Goal: Communication & Community: Participate in discussion

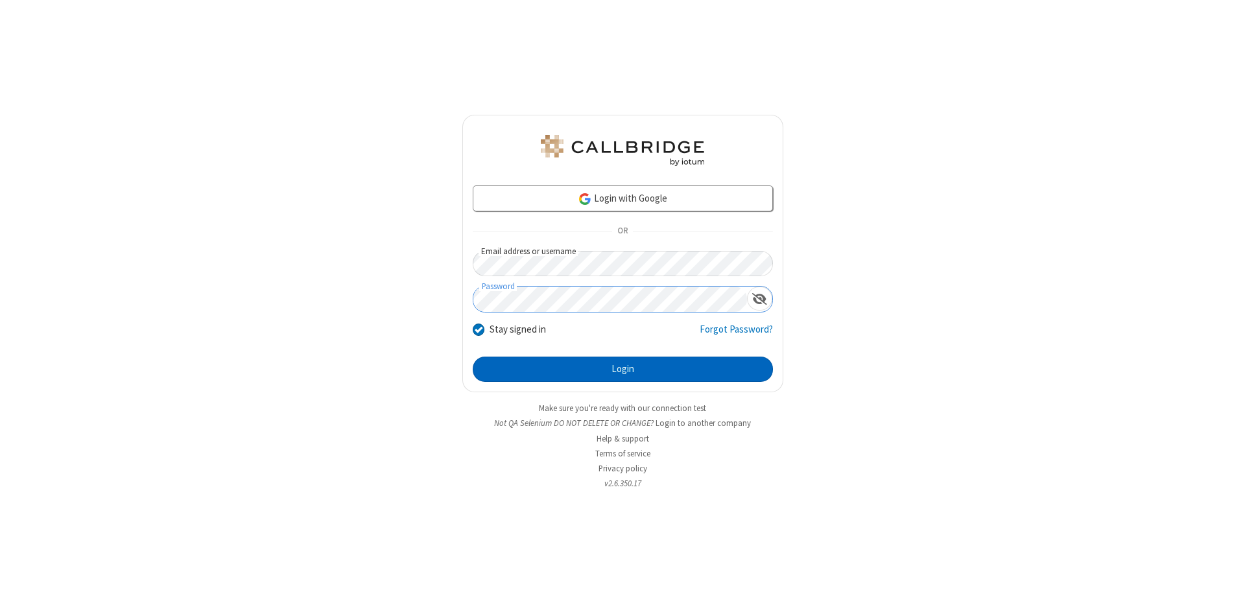
click at [622, 370] on button "Login" at bounding box center [623, 370] width 300 height 26
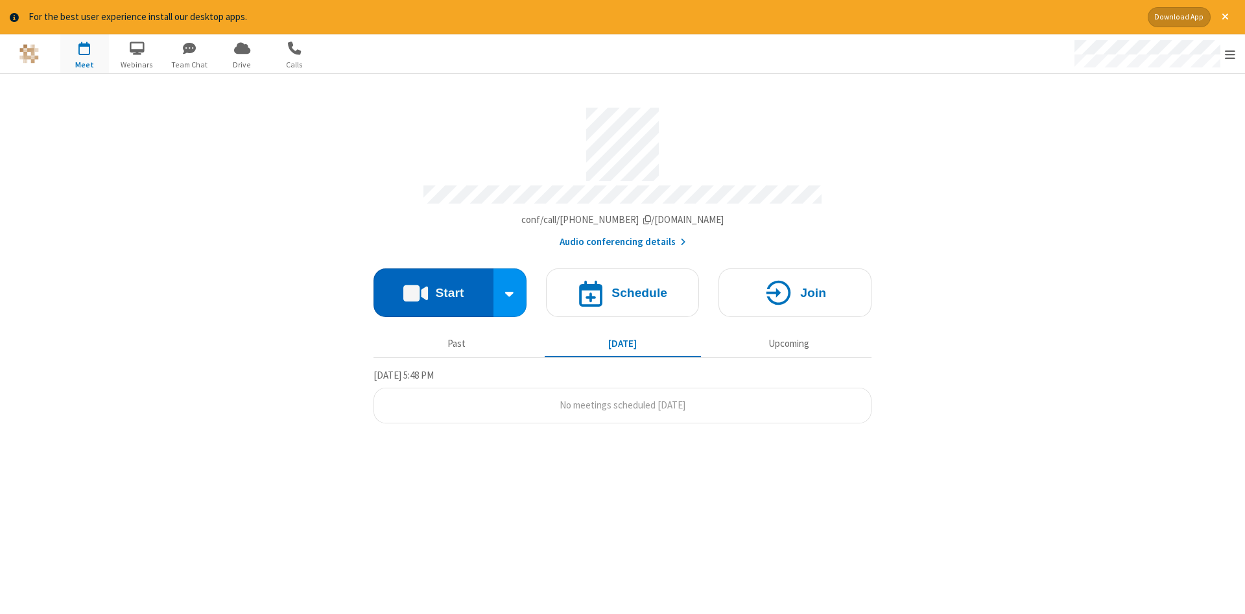
click at [433, 288] on button "Start" at bounding box center [433, 292] width 120 height 49
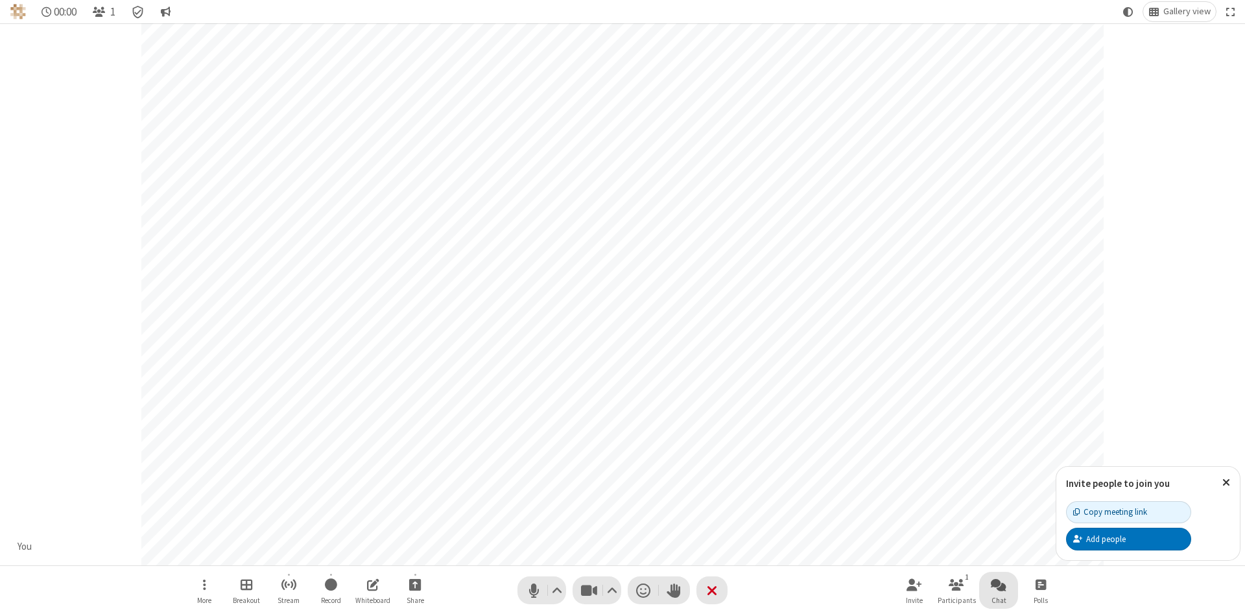
click at [998, 584] on span "Open chat" at bounding box center [999, 584] width 16 height 16
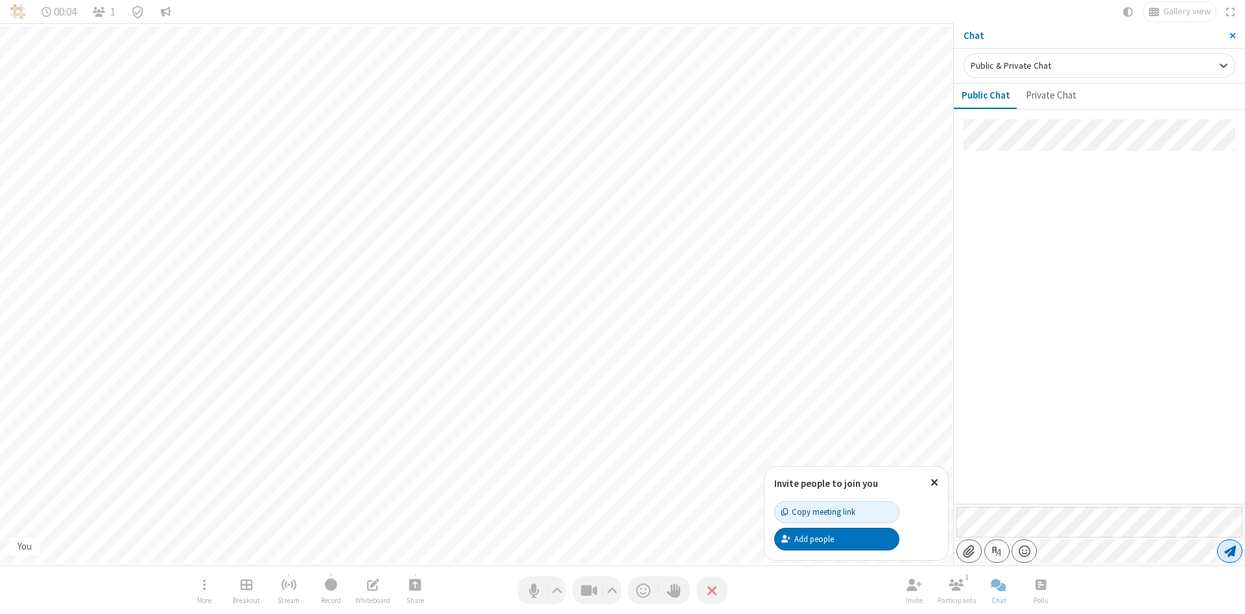
click at [1229, 551] on span "Send message" at bounding box center [1230, 551] width 12 height 13
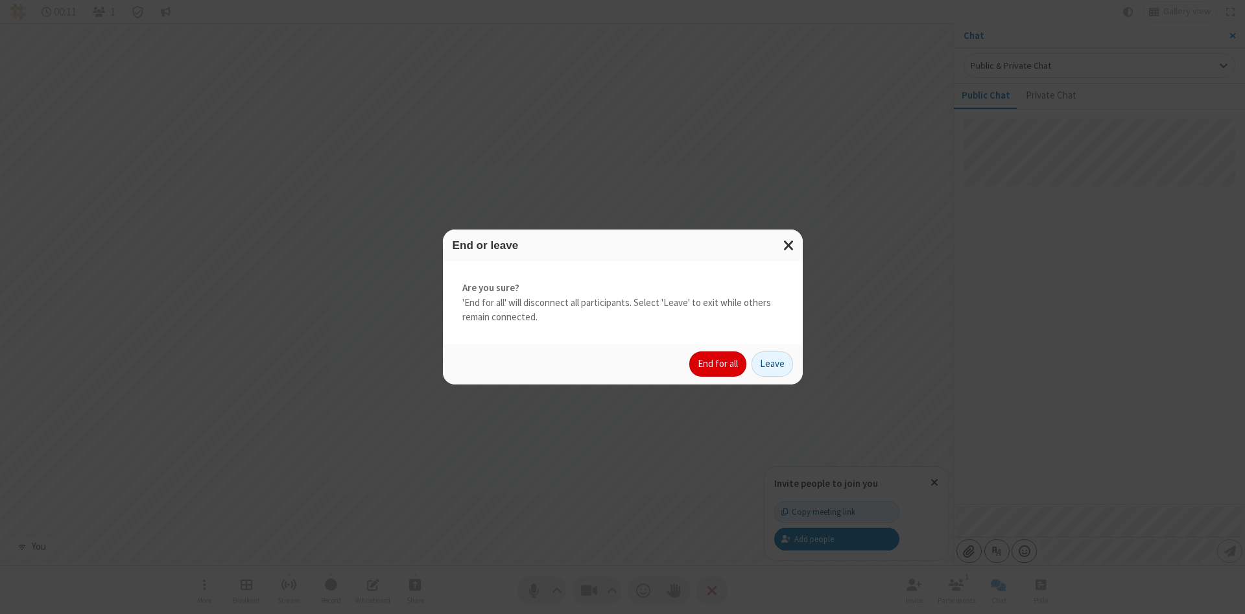
click at [718, 364] on button "End for all" at bounding box center [717, 364] width 57 height 26
